Goal: Information Seeking & Learning: Learn about a topic

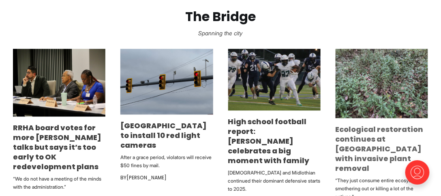
scroll to position [415, 0]
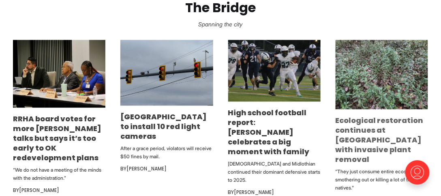
click at [357, 115] on link "Ecological restoration continues at [GEOGRAPHIC_DATA] with invasive plant remov…" at bounding box center [380, 139] width 88 height 49
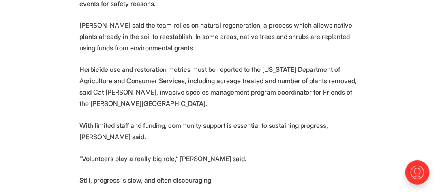
scroll to position [1174, 0]
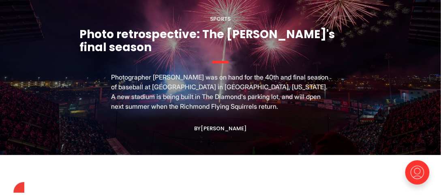
scroll to position [750, 0]
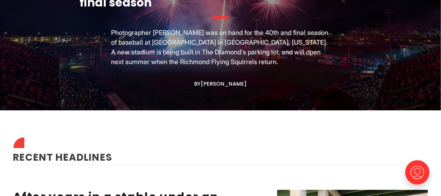
click at [204, 81] on div "By [PERSON_NAME]" at bounding box center [221, 84] width 52 height 6
click at [170, 29] on p "Photographer [PERSON_NAME] was on hand for the 40th and final season of basebal…" at bounding box center [220, 47] width 219 height 39
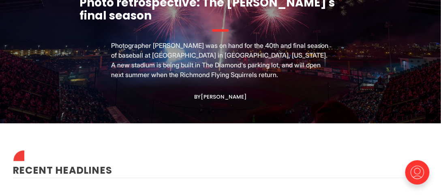
scroll to position [673, 0]
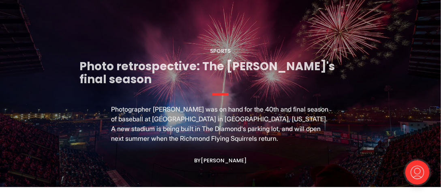
click at [210, 58] on link "Photo retrospective: The [PERSON_NAME]'s final season" at bounding box center [206, 72] width 255 height 29
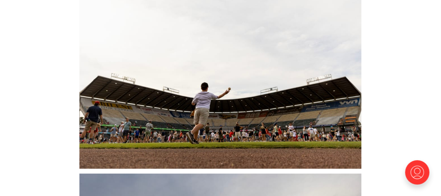
scroll to position [8511, 0]
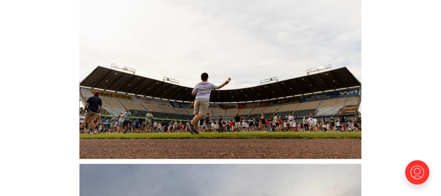
click at [212, 85] on img at bounding box center [220, 65] width 282 height 188
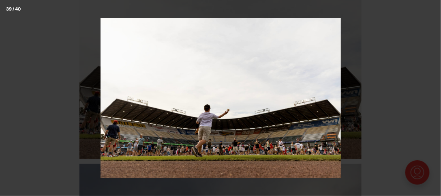
click at [212, 85] on img at bounding box center [221, 98] width 240 height 160
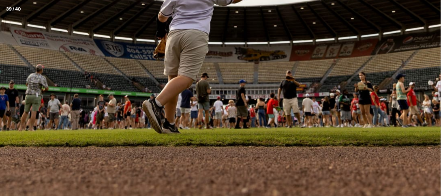
click at [431, 10] on button at bounding box center [432, 9] width 18 height 18
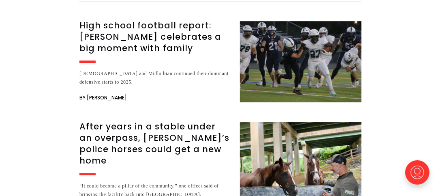
scroll to position [9051, 0]
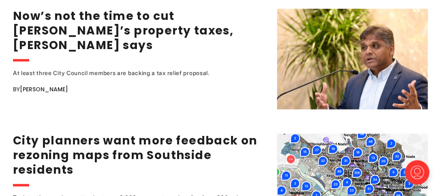
scroll to position [1101, 0]
